Goal: Task Accomplishment & Management: Use online tool/utility

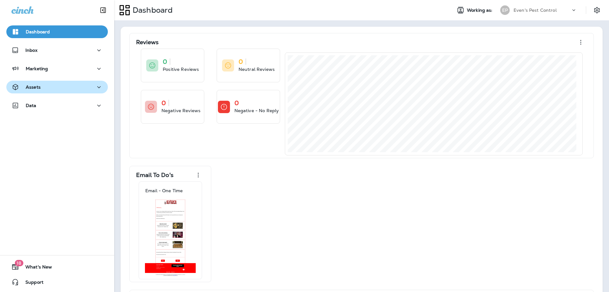
click at [61, 89] on div "Assets" at bounding box center [56, 87] width 91 height 8
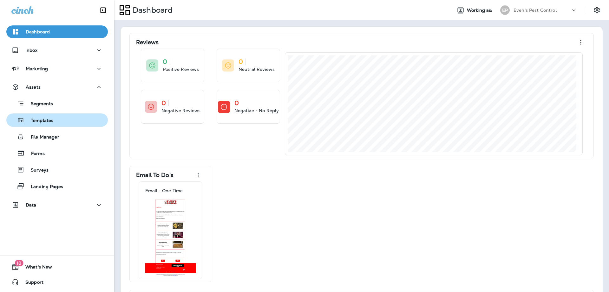
click at [63, 119] on div "Templates" at bounding box center [57, 120] width 96 height 10
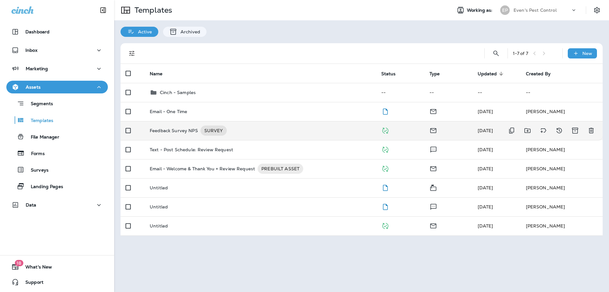
click at [251, 131] on div "Feedback Survey NPS SURVEY" at bounding box center [261, 130] width 222 height 10
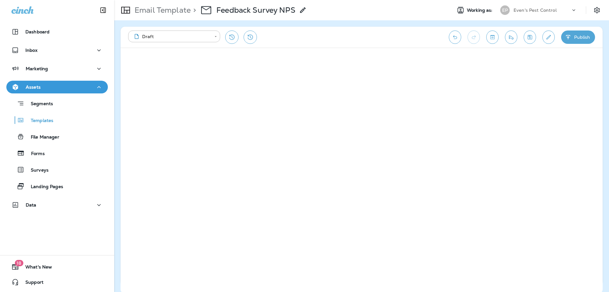
click at [47, 85] on div "Assets" at bounding box center [56, 87] width 91 height 8
click at [26, 86] on p "Assets" at bounding box center [33, 86] width 15 height 5
click at [528, 35] on icon "Save" at bounding box center [530, 37] width 4 height 4
click at [44, 87] on div "Assets" at bounding box center [56, 87] width 91 height 8
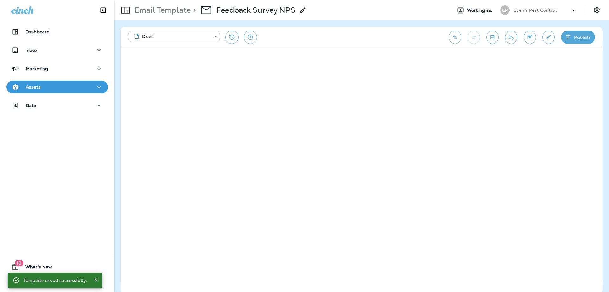
click at [44, 87] on div "Assets" at bounding box center [56, 87] width 91 height 8
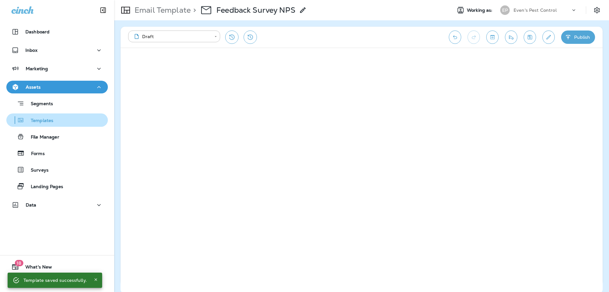
click at [49, 126] on button "Templates" at bounding box center [57, 119] width 102 height 13
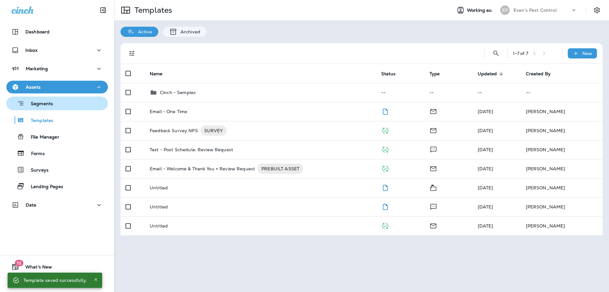
click at [62, 101] on div "Segments" at bounding box center [57, 103] width 96 height 10
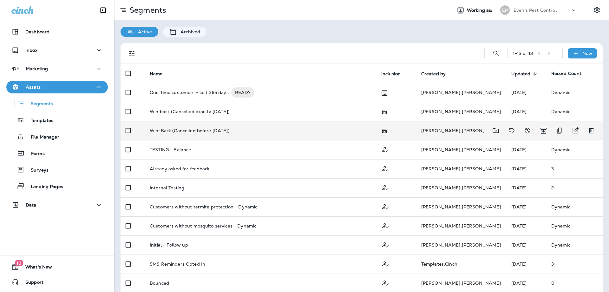
click at [257, 125] on td "Win-Back (Cancelled before [DATE])" at bounding box center [261, 130] width 232 height 19
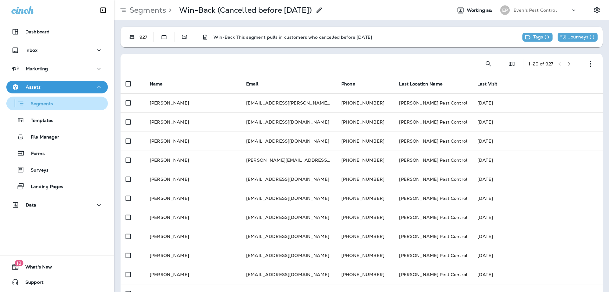
click at [53, 101] on div "Segments" at bounding box center [57, 103] width 96 height 10
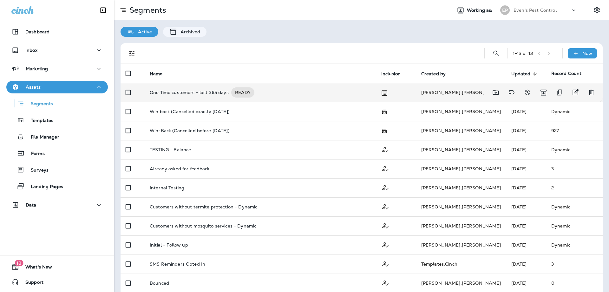
click at [161, 92] on p "One Time customers - last 365 days" at bounding box center [189, 92] width 79 height 10
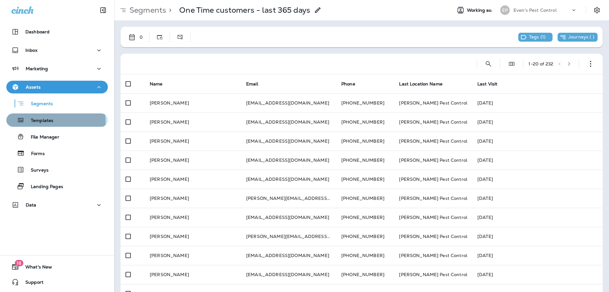
click at [27, 122] on p "Templates" at bounding box center [38, 121] width 29 height 6
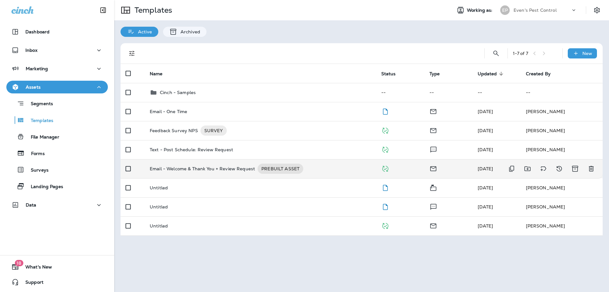
click at [173, 169] on p "Email - Welcome & Thank You + Review Request" at bounding box center [202, 168] width 105 height 10
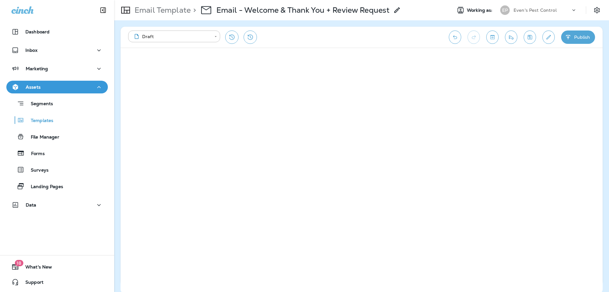
click at [531, 39] on icon "Save" at bounding box center [530, 37] width 4 height 4
click at [589, 38] on button "Publish" at bounding box center [578, 36] width 34 height 13
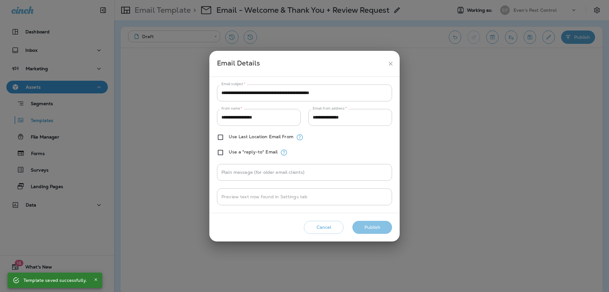
click at [375, 229] on button "Publish" at bounding box center [373, 227] width 40 height 13
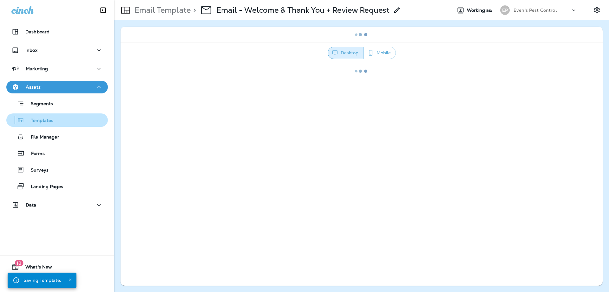
click at [44, 120] on p "Templates" at bounding box center [38, 121] width 29 height 6
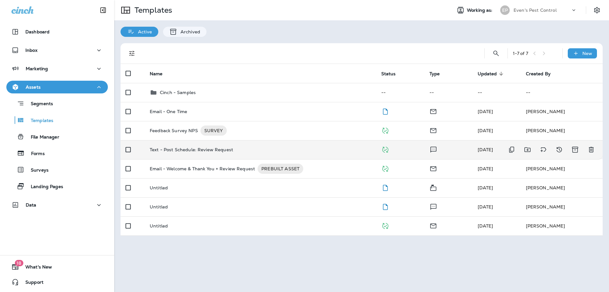
click at [180, 148] on p "Text - Post Schedule: Review Request" at bounding box center [191, 149] width 83 height 5
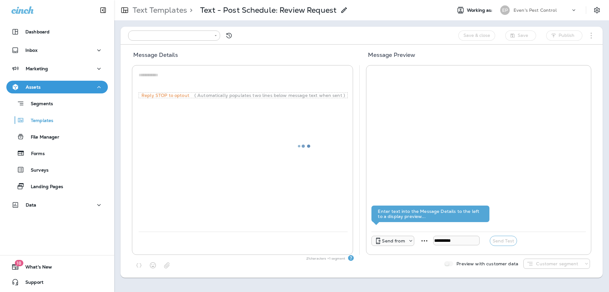
type input "**********"
type textarea "**********"
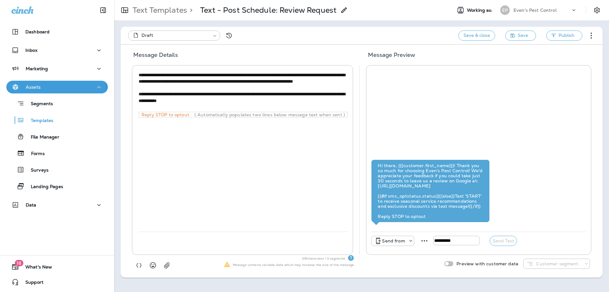
click at [33, 86] on p "Assets" at bounding box center [33, 86] width 15 height 5
click at [56, 88] on div "Assets" at bounding box center [56, 87] width 91 height 8
click at [49, 122] on p "Templates" at bounding box center [38, 121] width 29 height 6
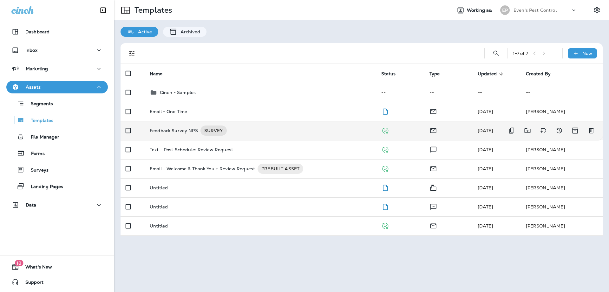
click at [175, 130] on p "Feedback Survey NPS" at bounding box center [174, 130] width 48 height 10
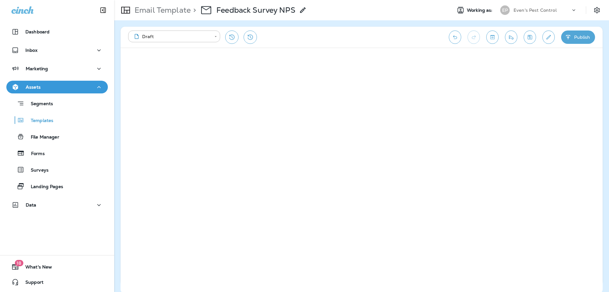
click at [529, 41] on button "Save" at bounding box center [530, 36] width 12 height 13
click at [587, 39] on button "Publish" at bounding box center [578, 36] width 34 height 13
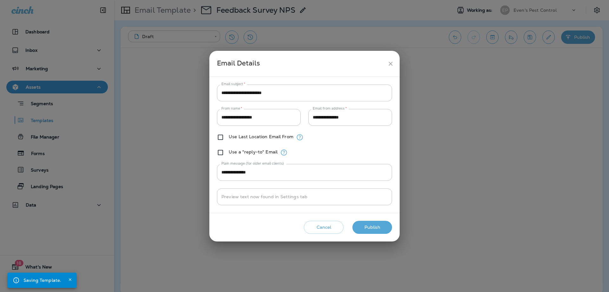
click at [375, 230] on button "Publish" at bounding box center [373, 227] width 40 height 13
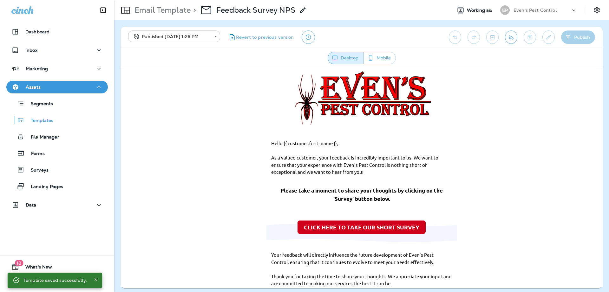
scroll to position [32, 0]
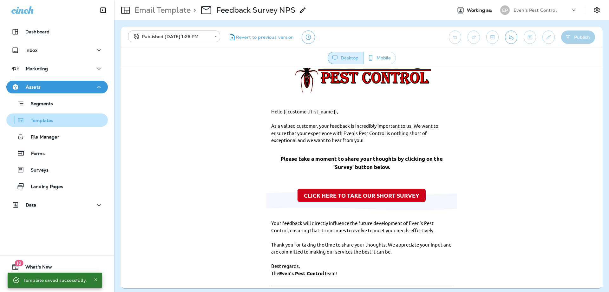
click at [39, 122] on p "Templates" at bounding box center [38, 121] width 29 height 6
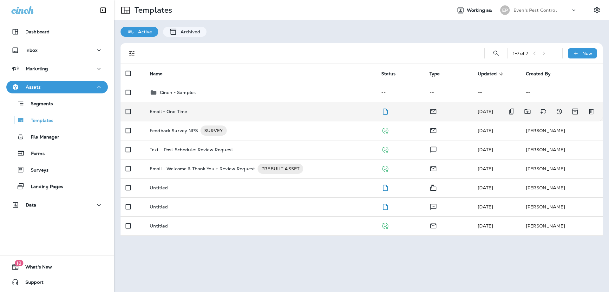
click at [179, 116] on td "Email - One Time" at bounding box center [261, 111] width 232 height 19
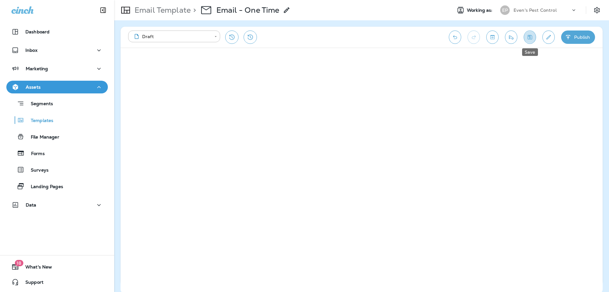
click at [529, 40] on button "Save" at bounding box center [530, 36] width 12 height 13
click at [229, 38] on icon "Restore from previous version" at bounding box center [232, 37] width 8 height 8
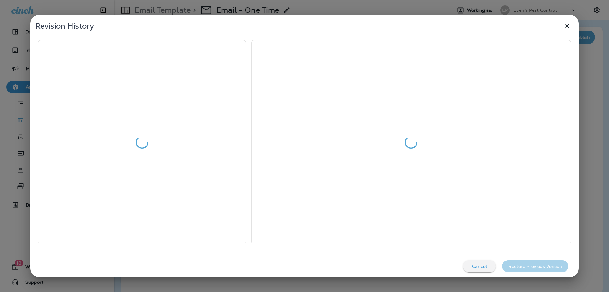
click at [567, 25] on icon "button" at bounding box center [568, 26] width 4 height 4
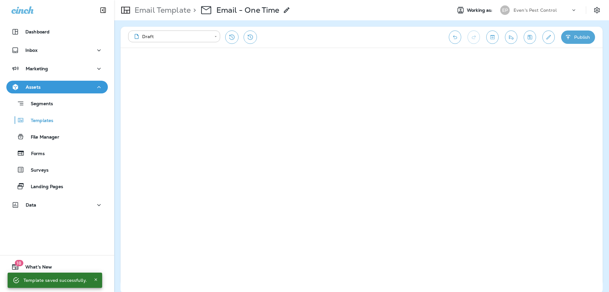
click at [230, 38] on icon "Restore from previous version" at bounding box center [232, 37] width 8 height 8
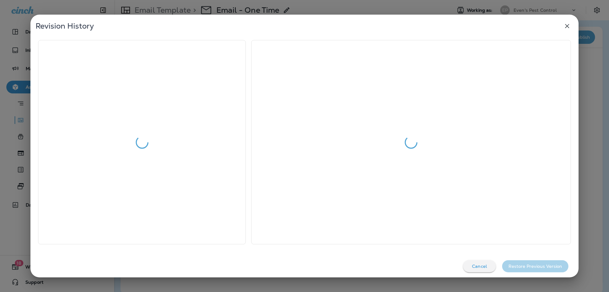
click at [568, 25] on icon "button" at bounding box center [568, 26] width 8 height 8
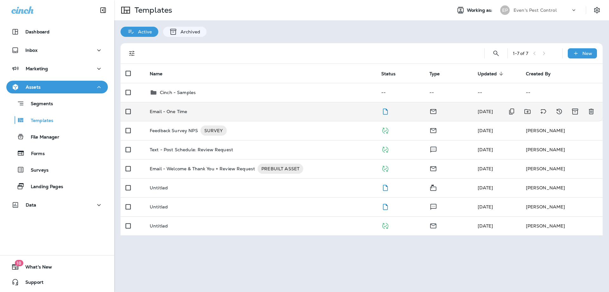
click at [177, 111] on p "Email - One Time" at bounding box center [168, 111] width 37 height 5
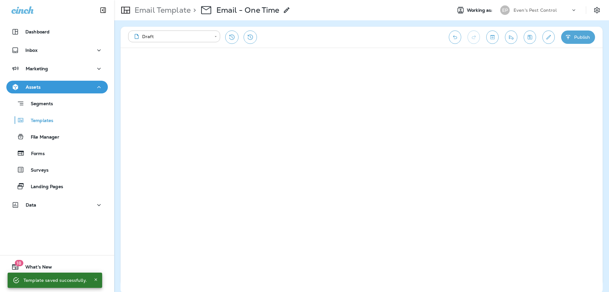
click at [537, 38] on div "**********" at bounding box center [362, 37] width 482 height 21
click at [532, 38] on icon "Save" at bounding box center [530, 37] width 7 height 6
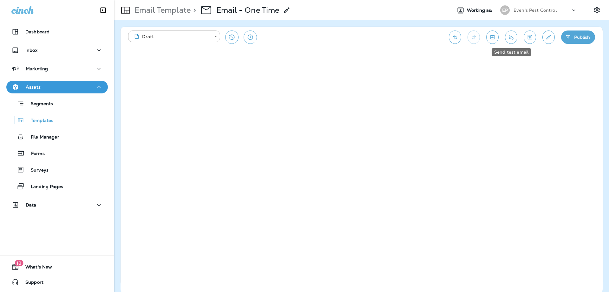
click at [514, 36] on icon "Send test email" at bounding box center [511, 37] width 7 height 6
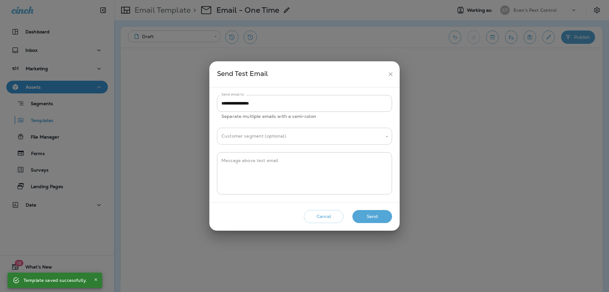
click at [299, 136] on input "Customer segment (optional)" at bounding box center [300, 135] width 160 height 11
click at [305, 102] on input "**********" at bounding box center [304, 103] width 175 height 17
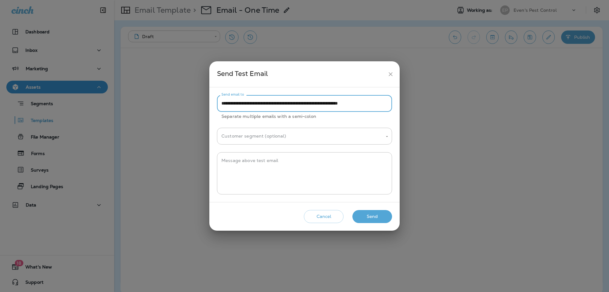
scroll to position [0, 25]
type input "**********"
click at [341, 139] on input "Customer segment (optional)" at bounding box center [300, 135] width 160 height 11
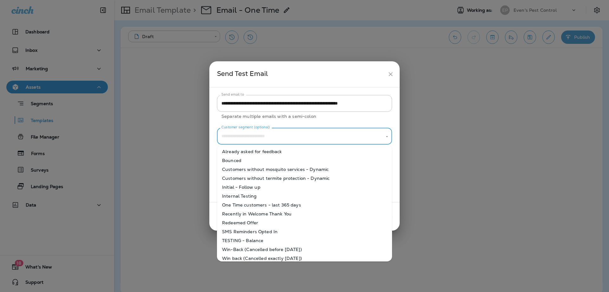
scroll to position [0, 0]
click at [351, 118] on p "Separate multiple emails with a semi-colon" at bounding box center [305, 116] width 166 height 7
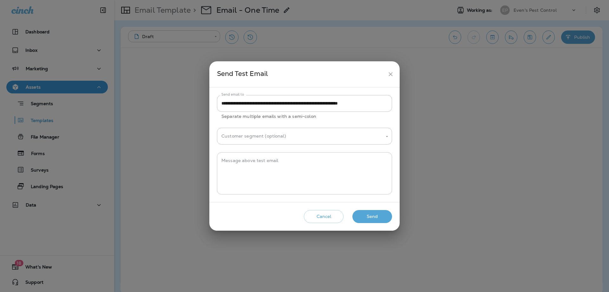
click at [327, 173] on textarea "Message above test email" at bounding box center [305, 173] width 166 height 32
type textarea "*"
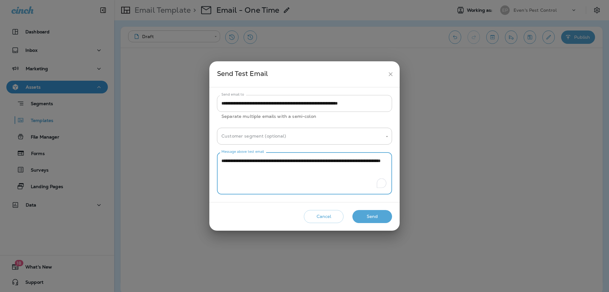
type textarea "**********"
click at [382, 104] on input "**********" at bounding box center [304, 103] width 175 height 17
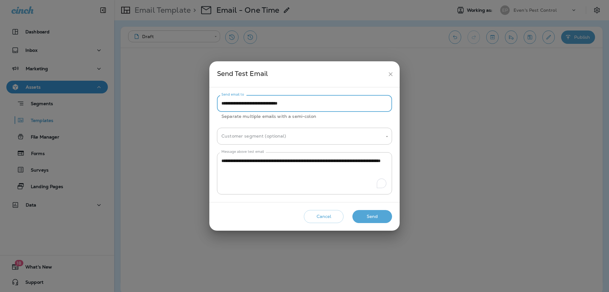
type input "**********"
click at [374, 218] on button "Send" at bounding box center [373, 216] width 40 height 13
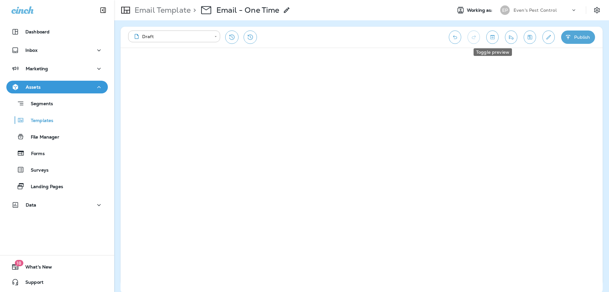
click at [495, 37] on icon "Toggle preview" at bounding box center [493, 37] width 4 height 4
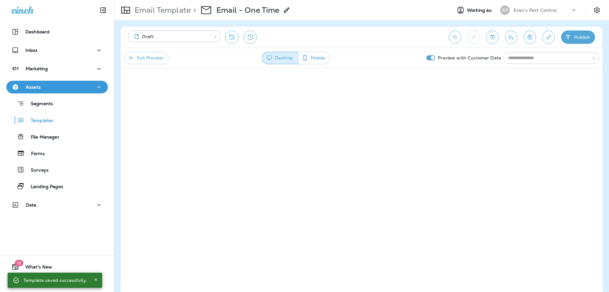
click at [557, 58] on input "text" at bounding box center [546, 58] width 81 height 8
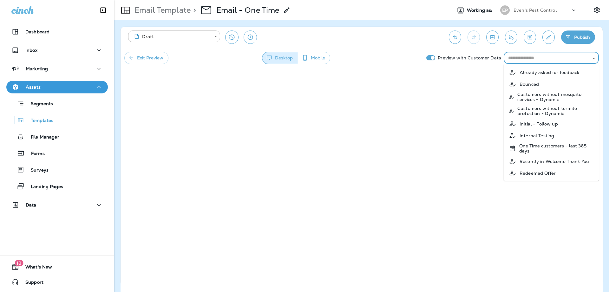
click at [567, 147] on p "One Time customers - last 365 days" at bounding box center [557, 148] width 75 height 10
type input "**********"
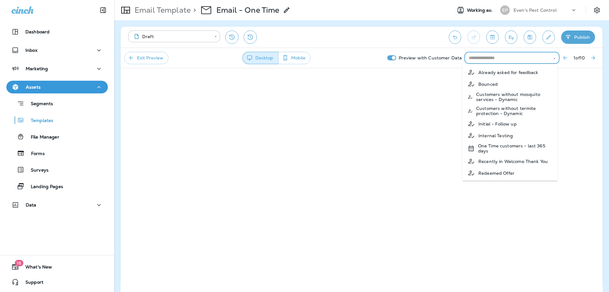
click at [511, 58] on input "text" at bounding box center [507, 58] width 81 height 8
click at [507, 149] on p "One Time customers - last 365 days" at bounding box center [515, 148] width 75 height 10
type input "**********"
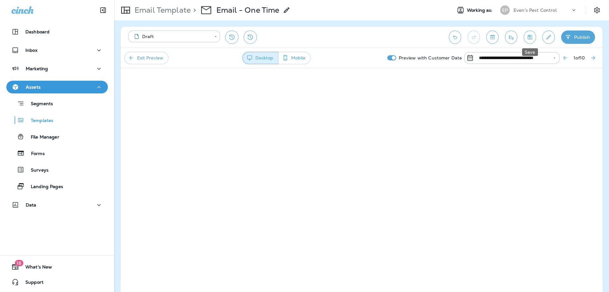
click at [534, 38] on button "Save" at bounding box center [530, 36] width 12 height 13
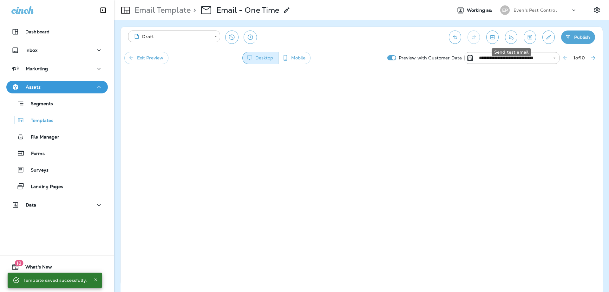
click at [512, 37] on icon "Send test email" at bounding box center [511, 37] width 7 height 6
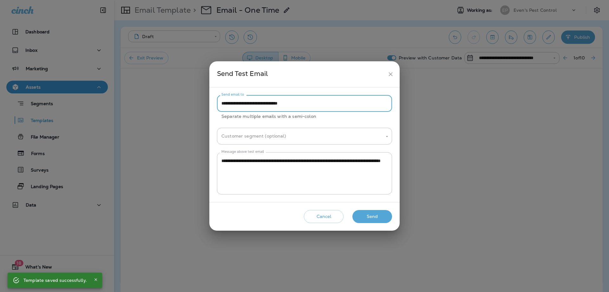
drag, startPoint x: 338, startPoint y: 96, endPoint x: 204, endPoint y: 112, distance: 134.5
click at [204, 112] on div "**********" at bounding box center [304, 146] width 609 height 292
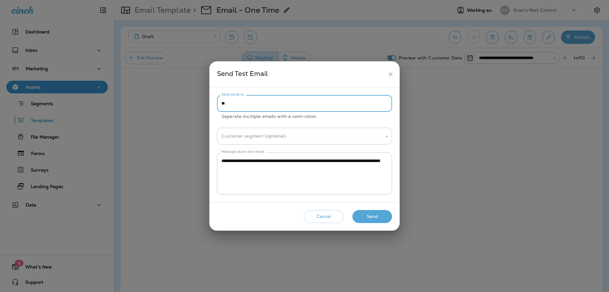
type input "*"
type input "**********"
click at [325, 173] on textarea "**********" at bounding box center [305, 173] width 166 height 32
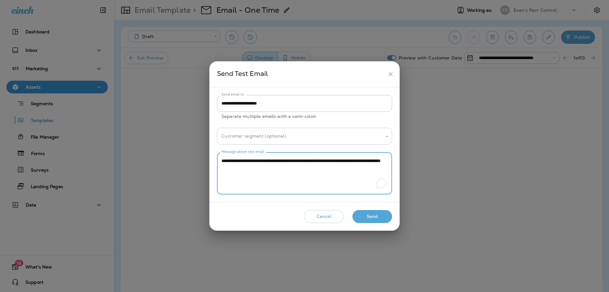
click at [369, 132] on input "Customer segment (optional)" at bounding box center [300, 135] width 160 height 11
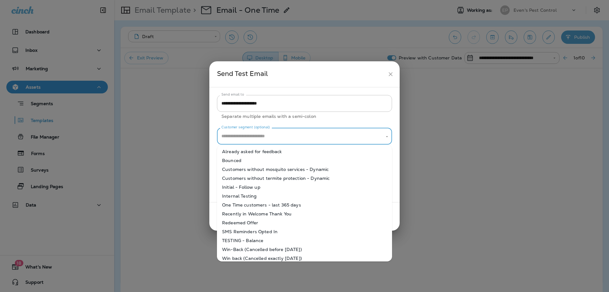
click at [353, 205] on li "One Time customers - last 365 days" at bounding box center [304, 204] width 175 height 9
type input "**********"
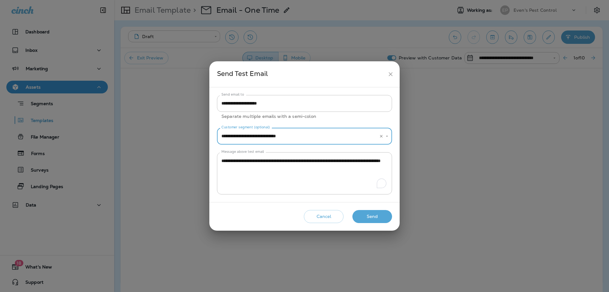
click at [378, 219] on button "Send" at bounding box center [373, 216] width 40 height 13
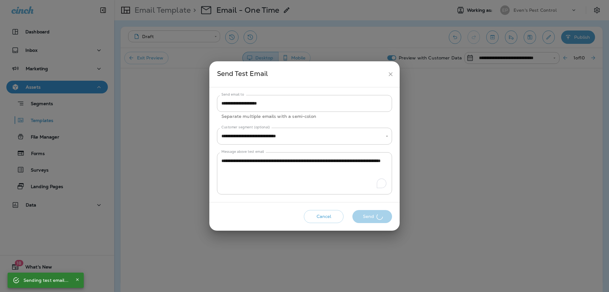
click at [318, 219] on button "Cancel" at bounding box center [324, 216] width 40 height 13
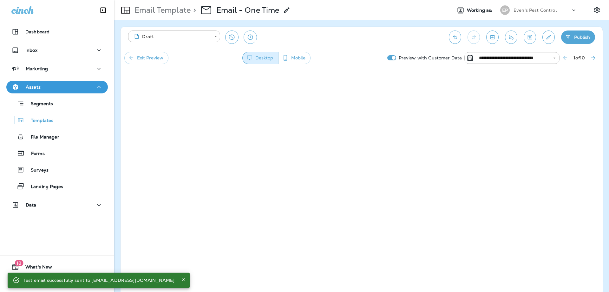
click at [124, 282] on div "Test email successfully sent to [EMAIL_ADDRESS][DOMAIN_NAME]" at bounding box center [98, 279] width 151 height 11
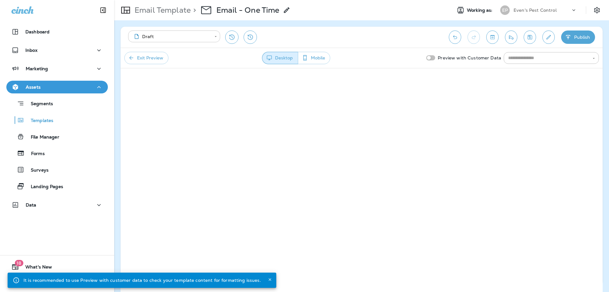
click at [214, 0] on body "**********" at bounding box center [304, 0] width 609 height 0
click at [310, 31] on div at bounding box center [304, 146] width 609 height 292
click at [511, 38] on icon "Send test email" at bounding box center [511, 37] width 7 height 6
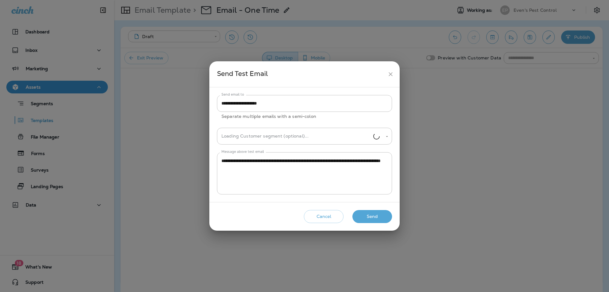
type input "**********"
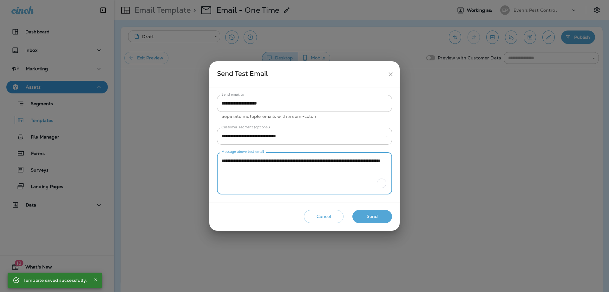
drag, startPoint x: 307, startPoint y: 169, endPoint x: 209, endPoint y: 160, distance: 97.5
click at [209, 160] on div "**********" at bounding box center [304, 144] width 190 height 115
click at [375, 138] on div "**********" at bounding box center [304, 136] width 175 height 17
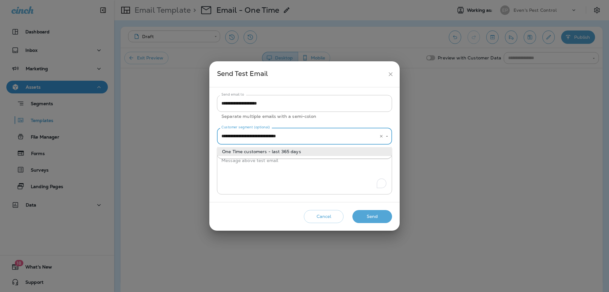
click at [382, 136] on icon "Clear" at bounding box center [381, 136] width 4 height 4
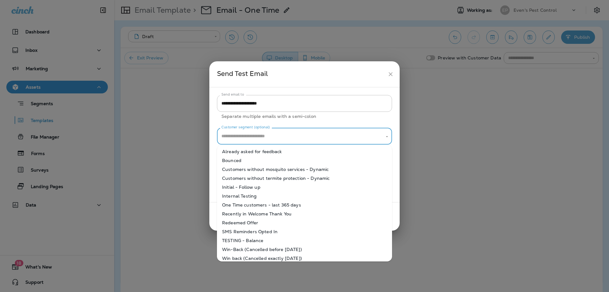
click at [382, 123] on div "**********" at bounding box center [304, 144] width 175 height 99
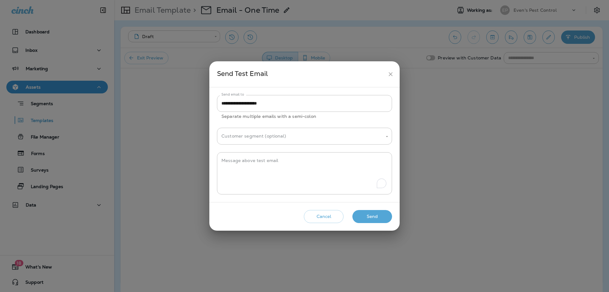
click at [387, 219] on button "Send" at bounding box center [373, 216] width 40 height 13
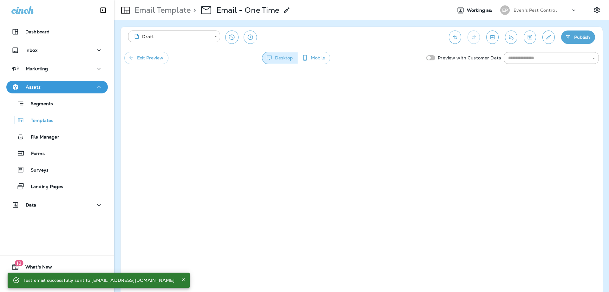
click at [315, 59] on button "Mobile" at bounding box center [314, 58] width 32 height 12
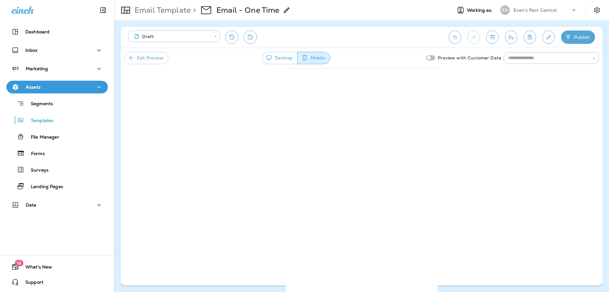
click at [143, 57] on button "Exit Preview" at bounding box center [146, 58] width 44 height 12
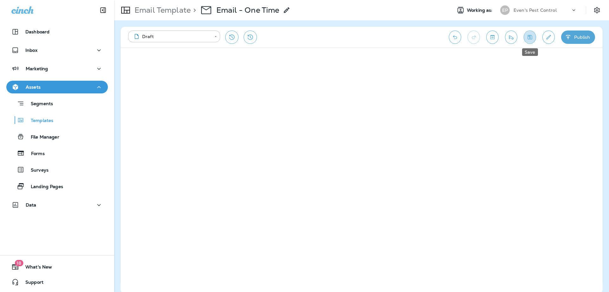
click at [532, 37] on icon "Save" at bounding box center [530, 37] width 7 height 6
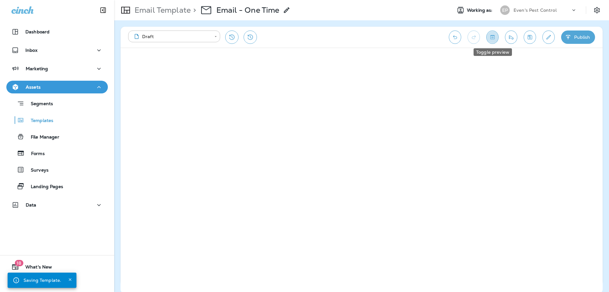
click at [496, 37] on button "Toggle preview" at bounding box center [493, 36] width 12 height 13
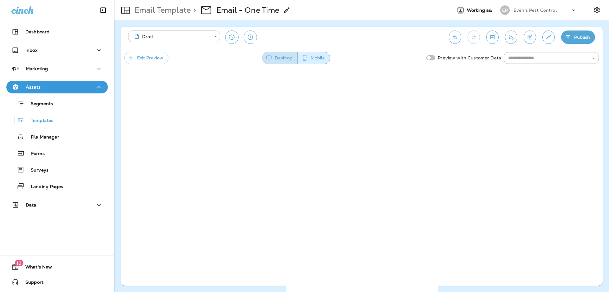
click at [280, 54] on button "Desktop" at bounding box center [280, 58] width 36 height 12
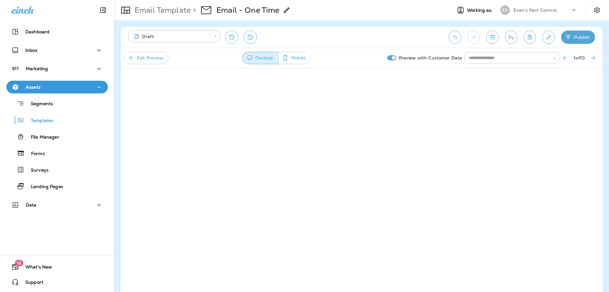
click at [535, 60] on input "text" at bounding box center [507, 58] width 81 height 8
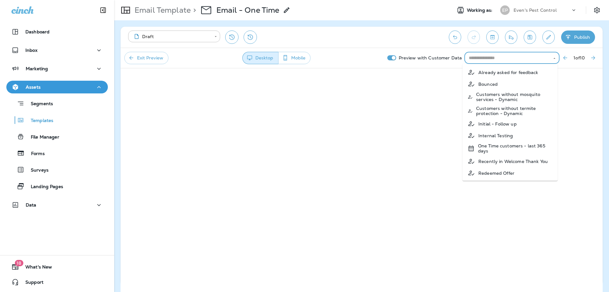
click at [524, 149] on p "One Time customers - last 365 days" at bounding box center [515, 148] width 75 height 10
type input "**********"
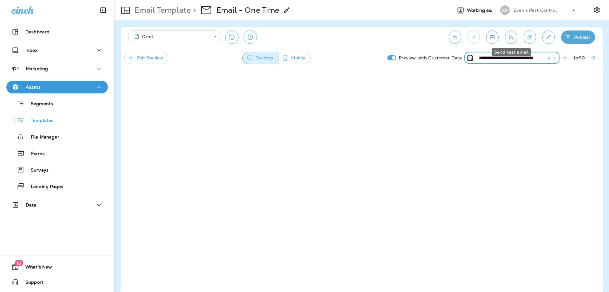
click at [515, 39] on button "Send test email" at bounding box center [511, 36] width 12 height 13
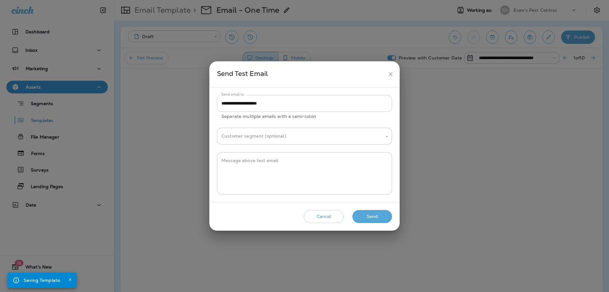
click at [314, 103] on input "**********" at bounding box center [304, 103] width 175 height 17
click at [368, 214] on button "Send" at bounding box center [373, 216] width 40 height 13
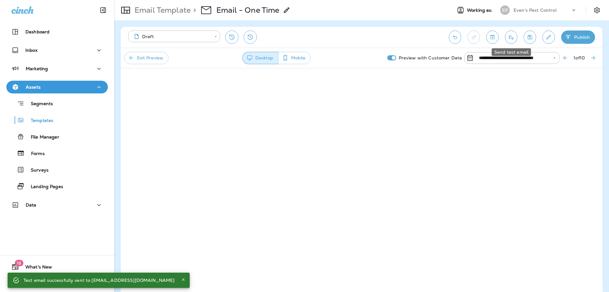
click at [512, 36] on icon "Send test email" at bounding box center [511, 37] width 4 height 4
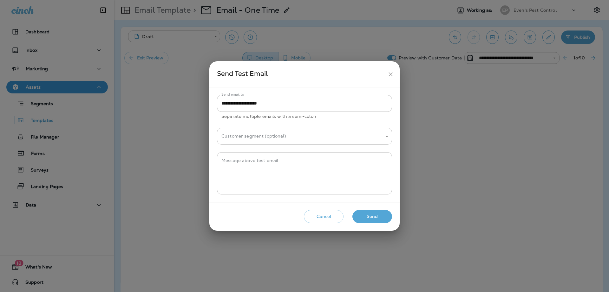
click at [310, 131] on input "Customer segment (optional)" at bounding box center [300, 135] width 160 height 11
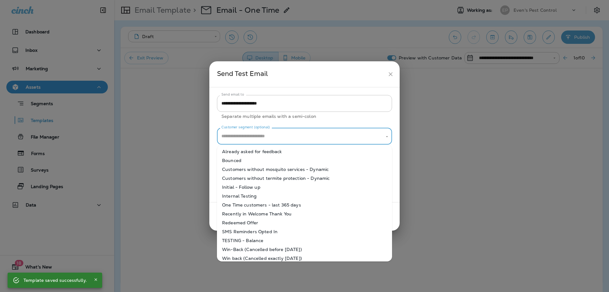
click at [313, 204] on li "One Time customers - last 365 days" at bounding box center [304, 204] width 175 height 9
type input "**********"
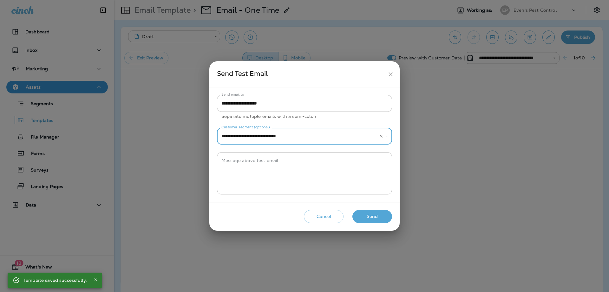
click at [384, 217] on button "Send" at bounding box center [373, 216] width 40 height 13
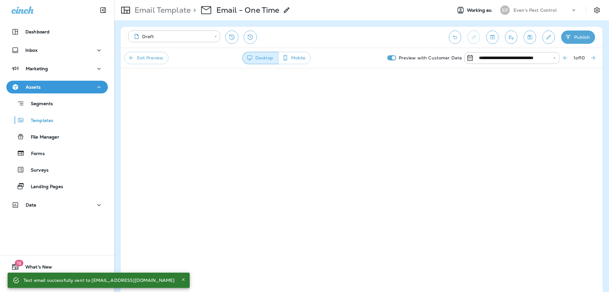
click at [141, 51] on div "**********" at bounding box center [362, 58] width 482 height 20
click at [143, 54] on button "Exit Preview" at bounding box center [146, 58] width 44 height 12
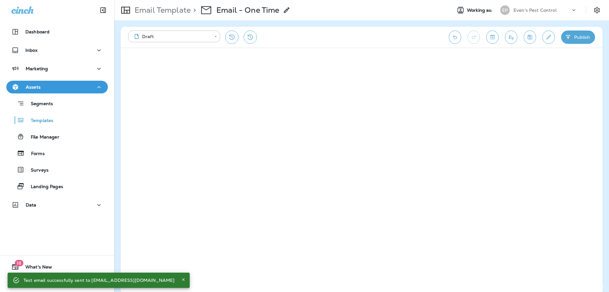
click at [530, 39] on icon "Save" at bounding box center [530, 37] width 7 height 6
click at [508, 39] on icon "Send test email" at bounding box center [511, 37] width 7 height 6
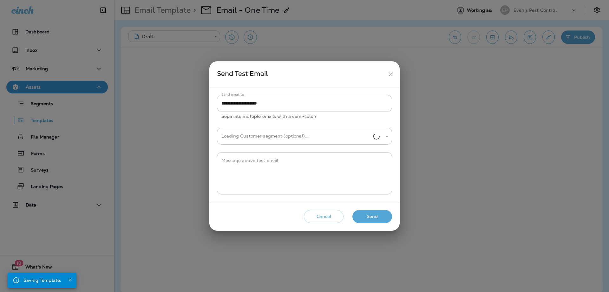
type input "**********"
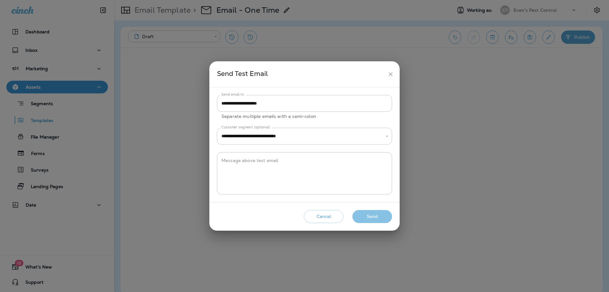
click at [365, 216] on button "Send" at bounding box center [373, 216] width 40 height 13
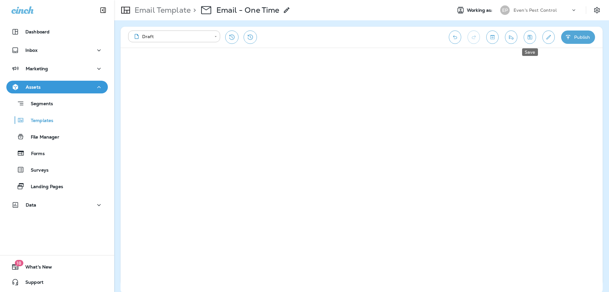
click at [531, 37] on icon "Save" at bounding box center [530, 37] width 7 height 6
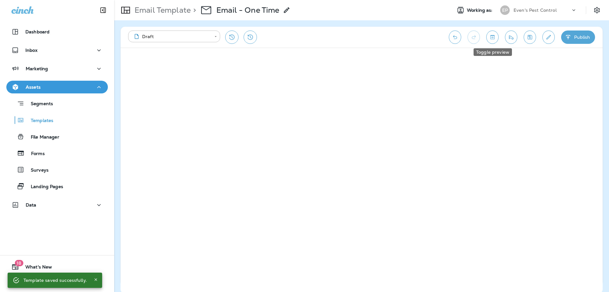
click at [494, 42] on button "Toggle preview" at bounding box center [493, 36] width 12 height 13
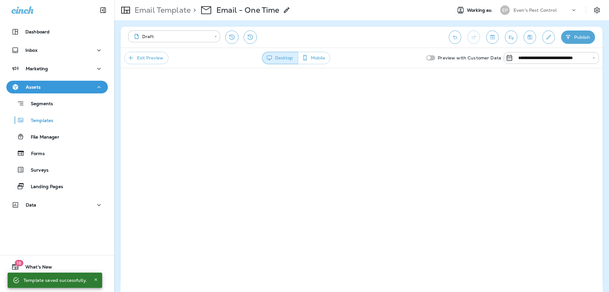
click at [510, 38] on icon "Send test email" at bounding box center [511, 37] width 7 height 6
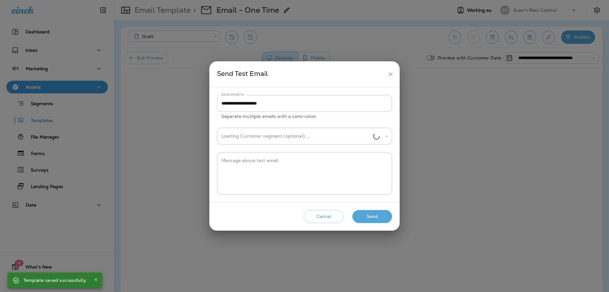
type input "**********"
click at [366, 218] on button "Send" at bounding box center [373, 216] width 40 height 13
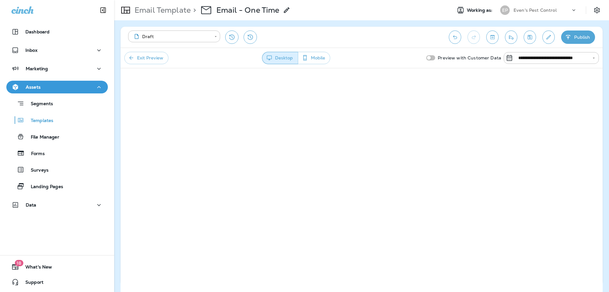
click at [507, 36] on button "Send test email" at bounding box center [511, 36] width 12 height 13
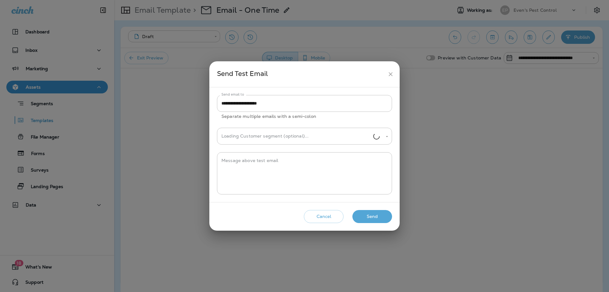
type input "**********"
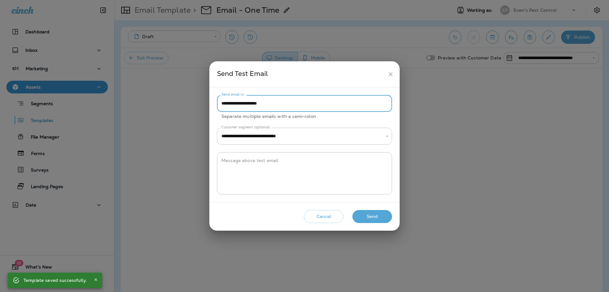
drag, startPoint x: 296, startPoint y: 105, endPoint x: 196, endPoint y: 111, distance: 100.8
click at [196, 111] on div "**********" at bounding box center [304, 146] width 609 height 292
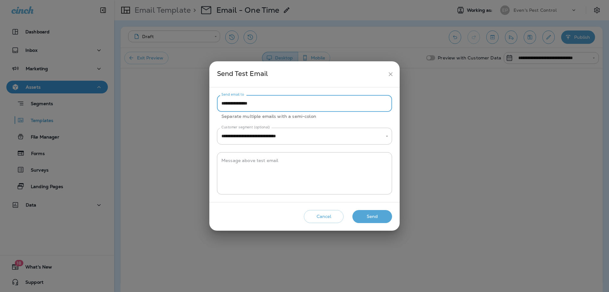
type input "**********"
click at [373, 217] on button "Send" at bounding box center [373, 216] width 40 height 13
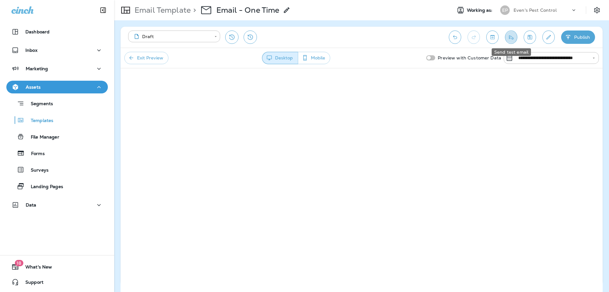
click at [513, 36] on icon "Send test email" at bounding box center [511, 37] width 7 height 6
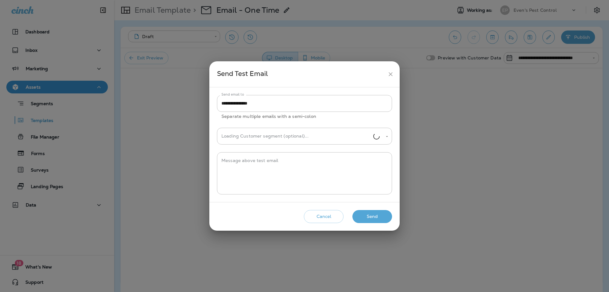
type input "**********"
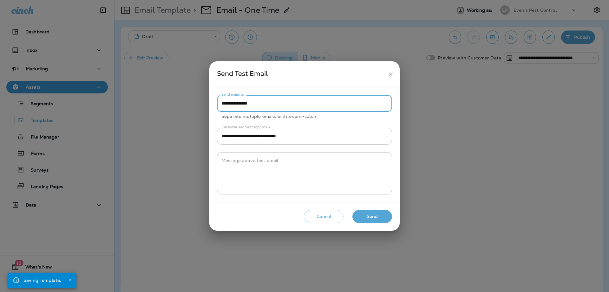
drag, startPoint x: 267, startPoint y: 103, endPoint x: 203, endPoint y: 109, distance: 64.4
click at [203, 109] on div "**********" at bounding box center [304, 146] width 609 height 292
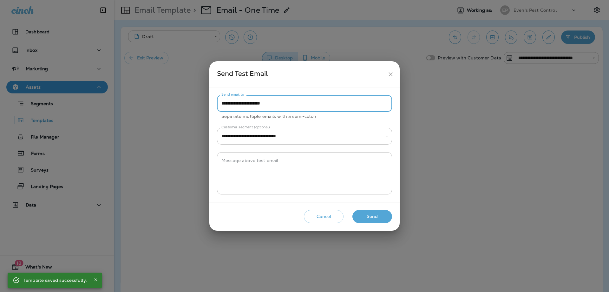
type input "**********"
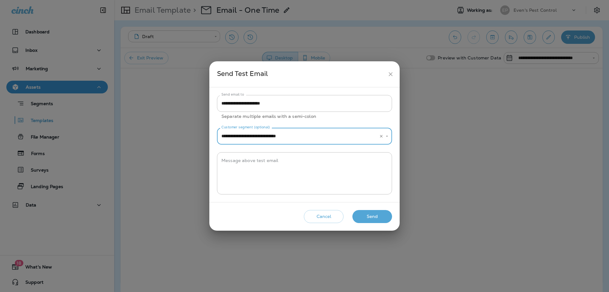
click at [388, 213] on button "Send" at bounding box center [373, 216] width 40 height 13
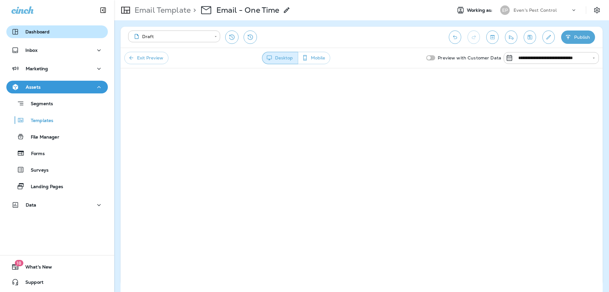
click at [51, 31] on div "Dashboard" at bounding box center [56, 32] width 91 height 8
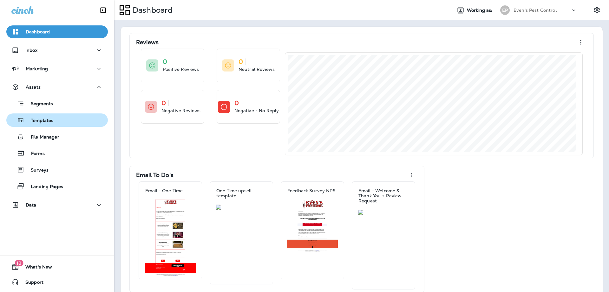
click at [47, 125] on button "Templates" at bounding box center [57, 119] width 102 height 13
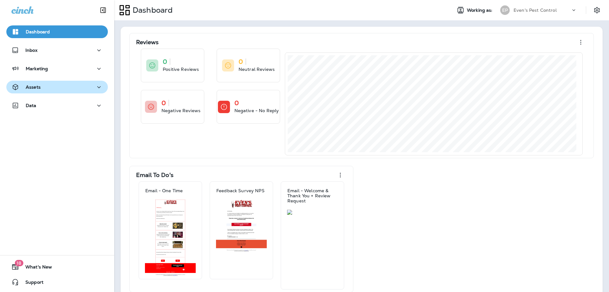
click at [63, 88] on div "Assets" at bounding box center [56, 87] width 91 height 8
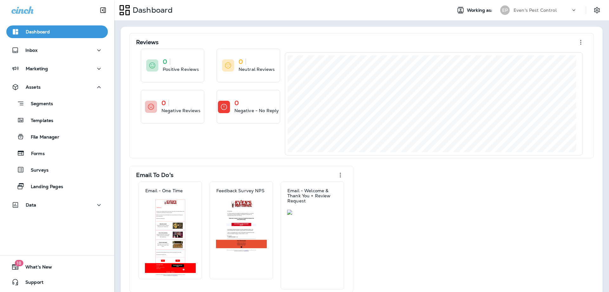
click at [69, 111] on div "Segments Templates File Manager Forms Surveys Landing Pages" at bounding box center [57, 142] width 102 height 99
click at [68, 118] on div "Templates" at bounding box center [57, 120] width 96 height 10
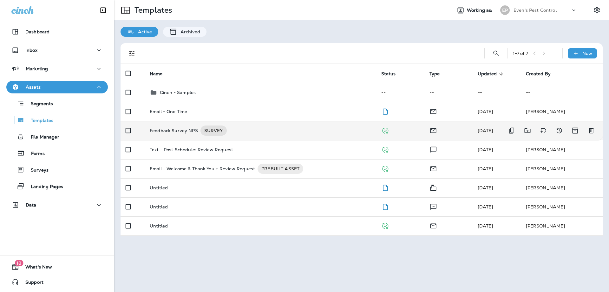
click at [184, 130] on p "Feedback Survey NPS" at bounding box center [174, 130] width 48 height 10
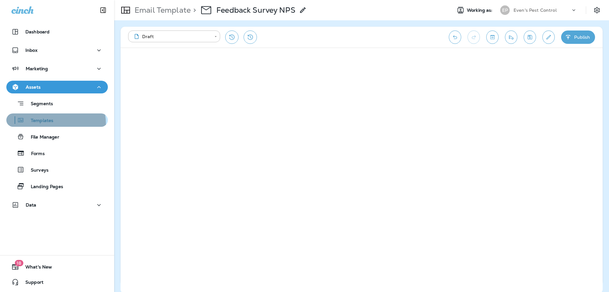
click at [39, 124] on div "Templates" at bounding box center [31, 120] width 44 height 10
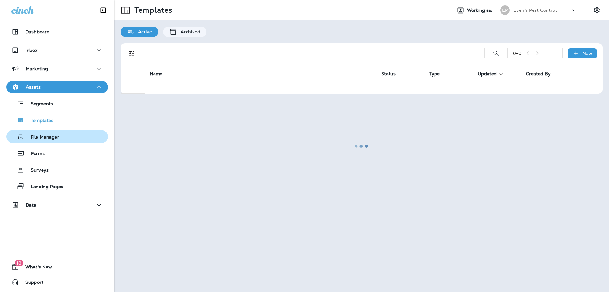
click at [44, 141] on div "File Manager" at bounding box center [34, 137] width 50 height 10
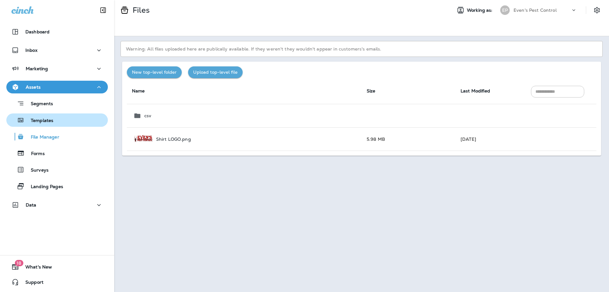
click at [48, 120] on p "Templates" at bounding box center [38, 121] width 29 height 6
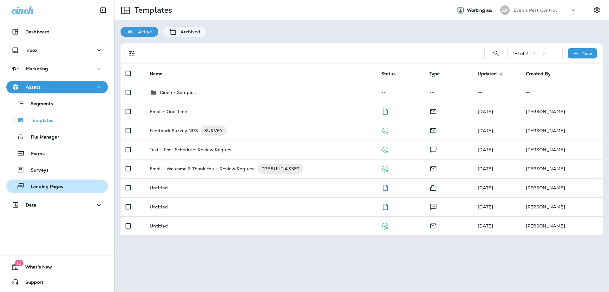
click at [50, 189] on p "Landing Pages" at bounding box center [43, 187] width 39 height 6
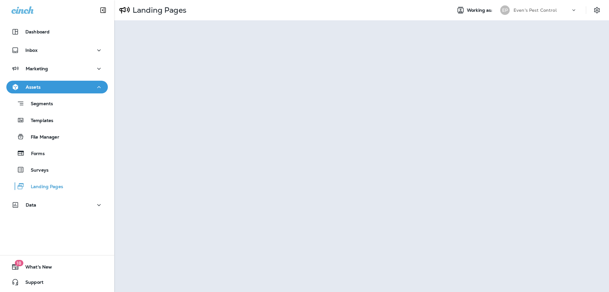
click at [47, 198] on div "Dashboard Inbox Marketing Assets Segments Templates File Manager Forms Surveys …" at bounding box center [57, 119] width 114 height 201
click at [44, 206] on div "Data" at bounding box center [56, 205] width 91 height 8
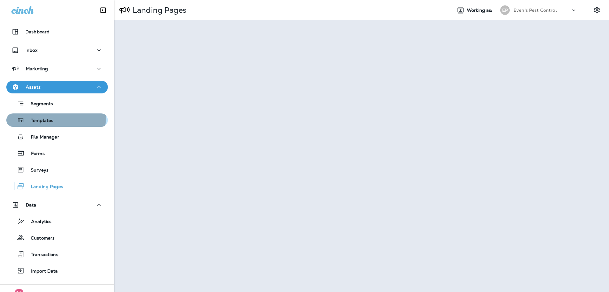
click at [48, 117] on div "Templates" at bounding box center [31, 120] width 44 height 10
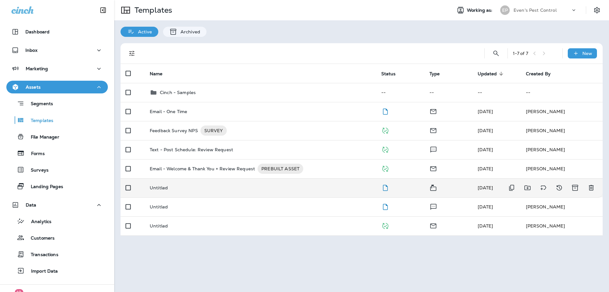
click at [187, 187] on div "Untitled" at bounding box center [261, 187] width 222 height 5
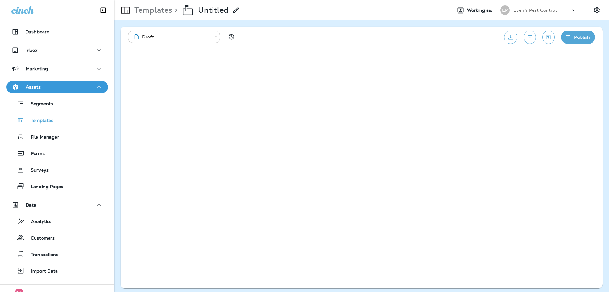
click at [202, 0] on body "**********" at bounding box center [304, 0] width 609 height 0
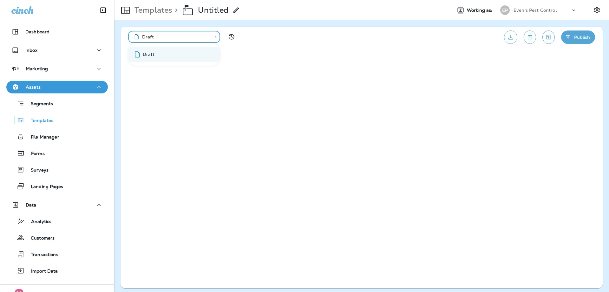
click at [163, 10] on div at bounding box center [304, 146] width 609 height 292
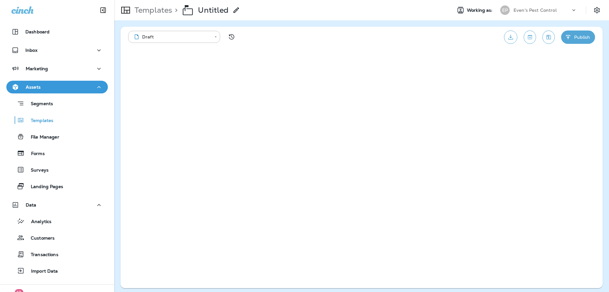
click at [141, 10] on p "Templates" at bounding box center [152, 10] width 40 height 10
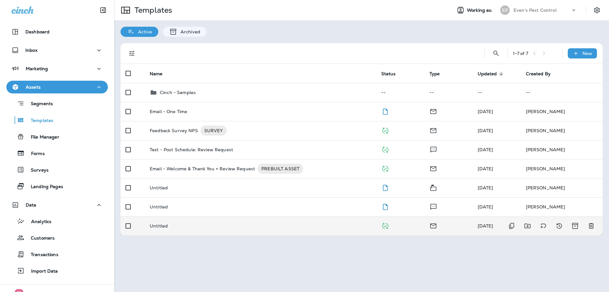
click at [355, 227] on div "Untitled" at bounding box center [261, 225] width 222 height 5
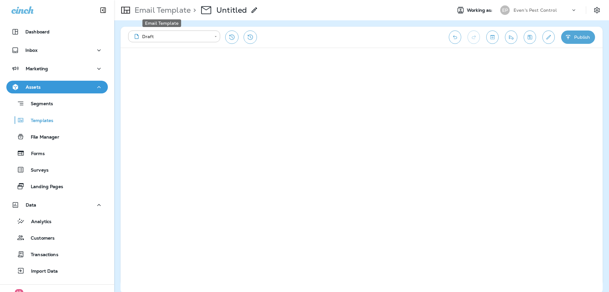
click at [155, 9] on p "Email Template" at bounding box center [161, 10] width 59 height 10
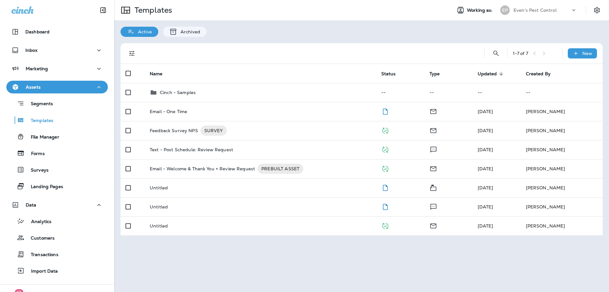
click at [40, 86] on p "Assets" at bounding box center [33, 86] width 15 height 5
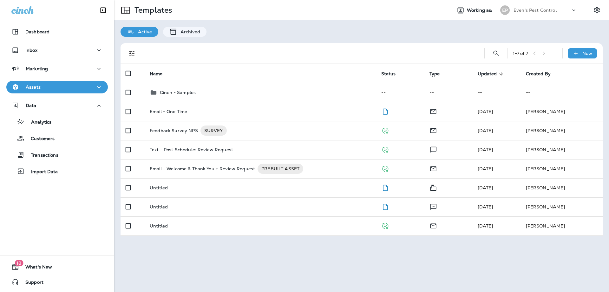
click at [40, 86] on p "Assets" at bounding box center [33, 86] width 15 height 5
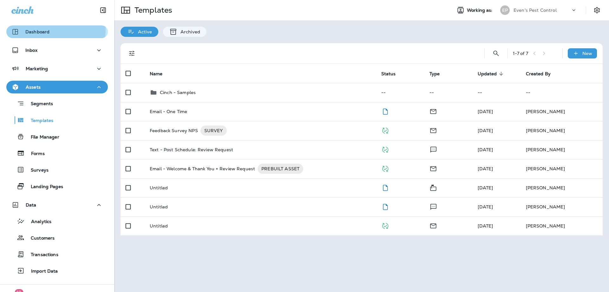
click at [55, 30] on div "Dashboard" at bounding box center [56, 32] width 91 height 8
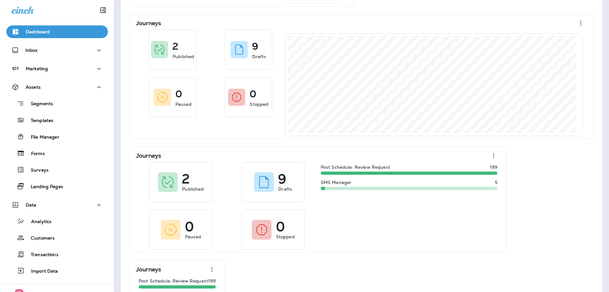
scroll to position [315, 0]
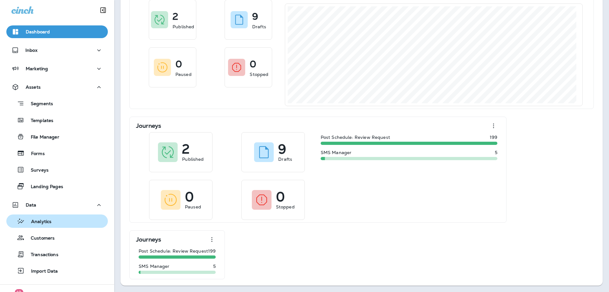
click at [67, 224] on div "Analytics" at bounding box center [57, 221] width 96 height 10
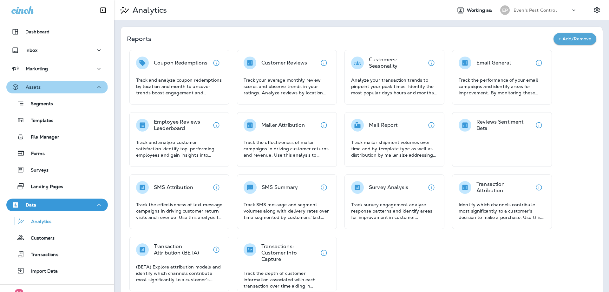
click at [56, 89] on div "Assets" at bounding box center [56, 87] width 91 height 8
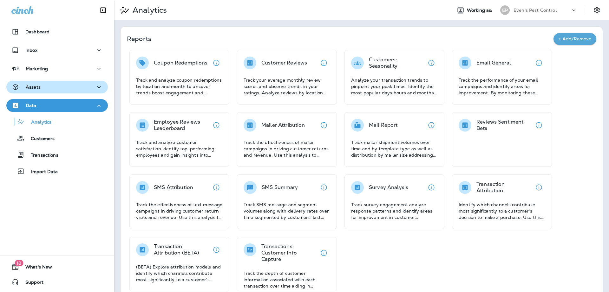
click at [56, 89] on div "Assets" at bounding box center [56, 87] width 91 height 8
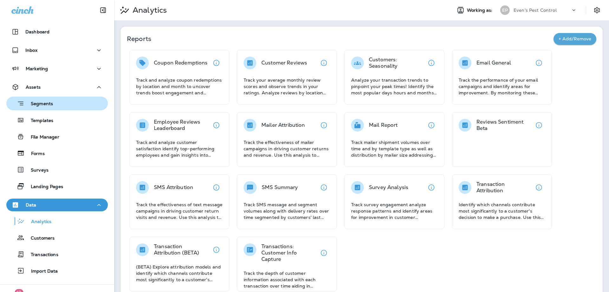
click at [38, 104] on p "Segments" at bounding box center [38, 104] width 29 height 6
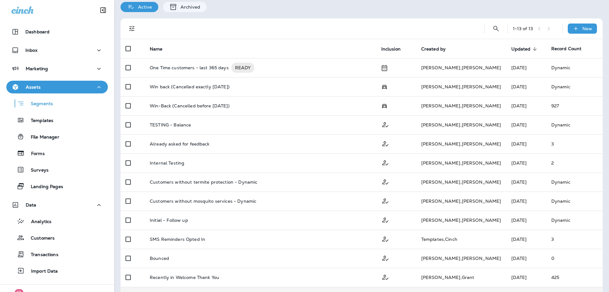
scroll to position [14, 0]
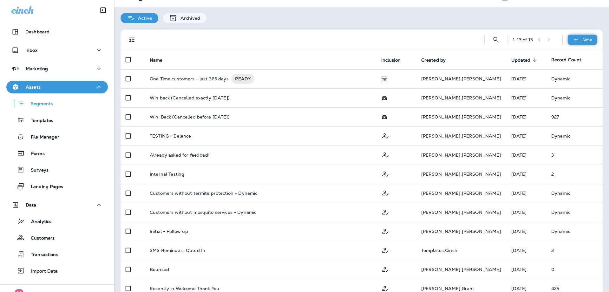
click at [576, 41] on div "New" at bounding box center [582, 40] width 29 height 10
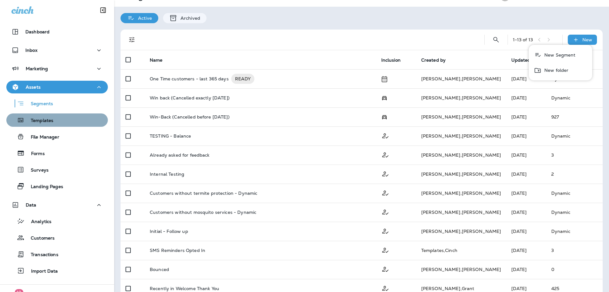
click at [57, 119] on div "Templates" at bounding box center [57, 120] width 96 height 10
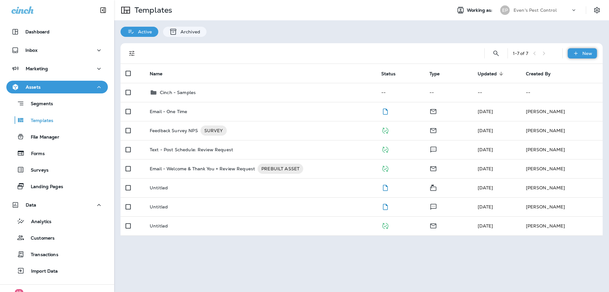
click at [582, 54] on div "New" at bounding box center [582, 53] width 29 height 10
click at [597, 67] on li "New Template" at bounding box center [579, 69] width 54 height 15
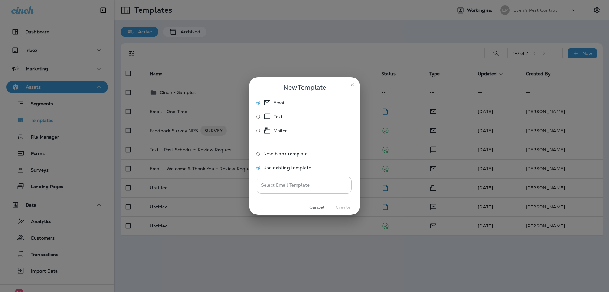
click at [339, 188] on input "Select Email Template" at bounding box center [305, 184] width 90 height 11
click at [335, 198] on li "Scratched - Email #2" at bounding box center [304, 200] width 95 height 9
type input "**********"
click at [338, 207] on button "Create" at bounding box center [343, 207] width 24 height 10
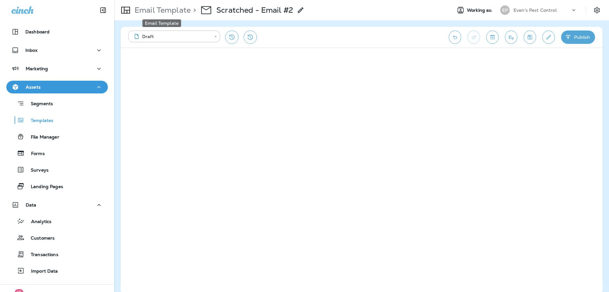
click at [177, 10] on p "Email Template" at bounding box center [161, 10] width 59 height 10
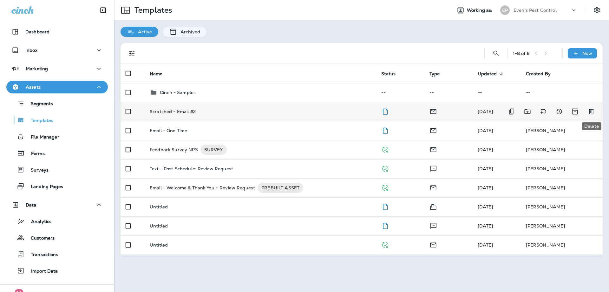
click at [594, 110] on icon "Delete" at bounding box center [591, 111] width 5 height 5
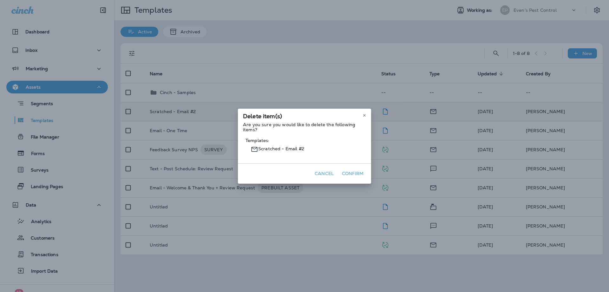
click at [349, 173] on button "Confirm" at bounding box center [353, 174] width 27 height 10
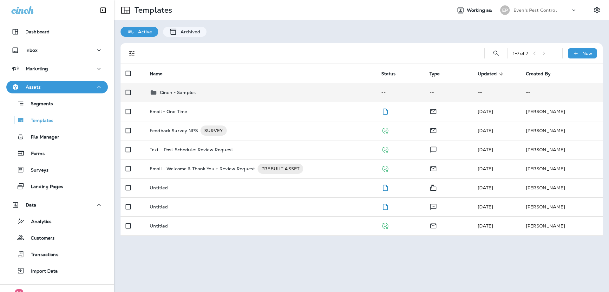
click at [182, 91] on p "Cinch - Samples" at bounding box center [178, 92] width 36 height 5
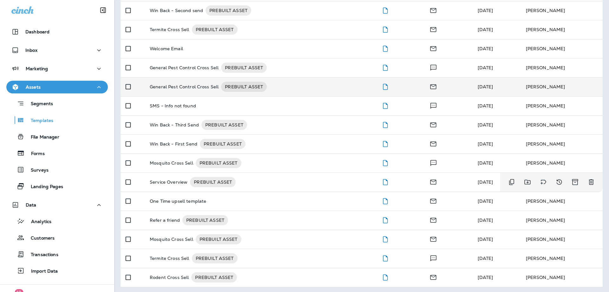
scroll to position [103, 0]
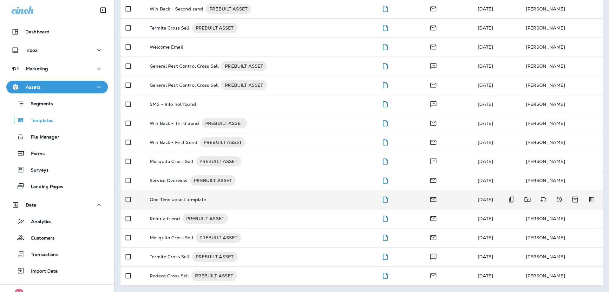
click at [324, 202] on div "One Time upsell template" at bounding box center [261, 199] width 222 height 5
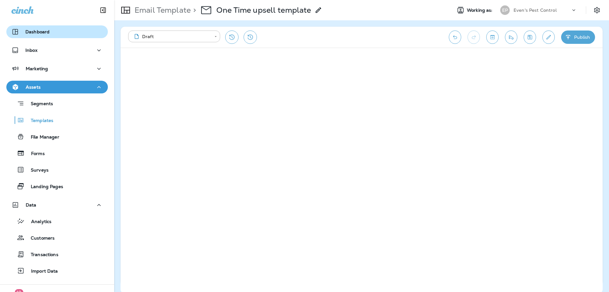
click at [59, 34] on div "Dashboard" at bounding box center [56, 32] width 91 height 8
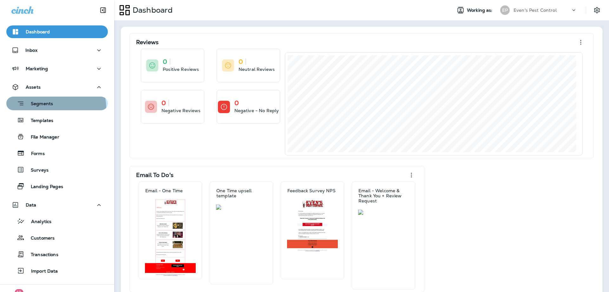
click at [50, 108] on button "Segments" at bounding box center [57, 103] width 102 height 14
